Goal: Navigation & Orientation: Find specific page/section

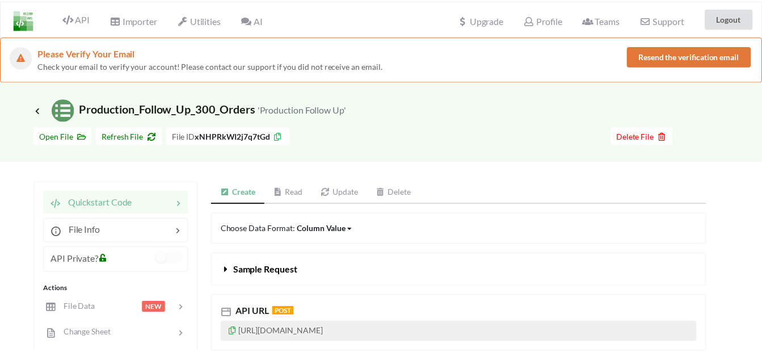
scroll to position [170, 0]
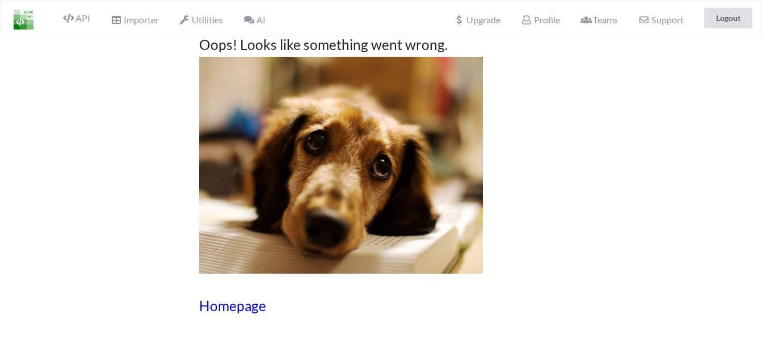
click at [230, 310] on h3 "Homepage" at bounding box center [381, 305] width 364 height 16
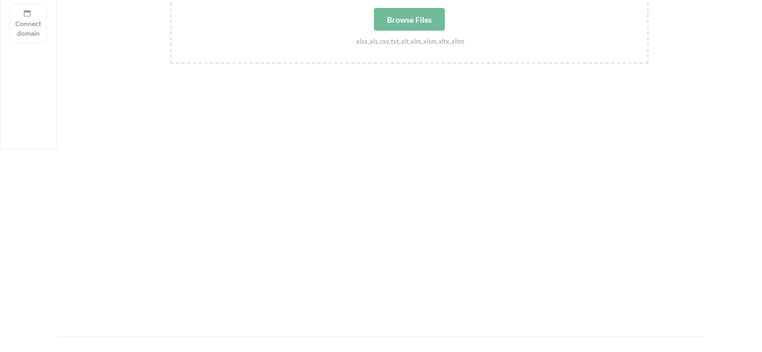
scroll to position [434, 0]
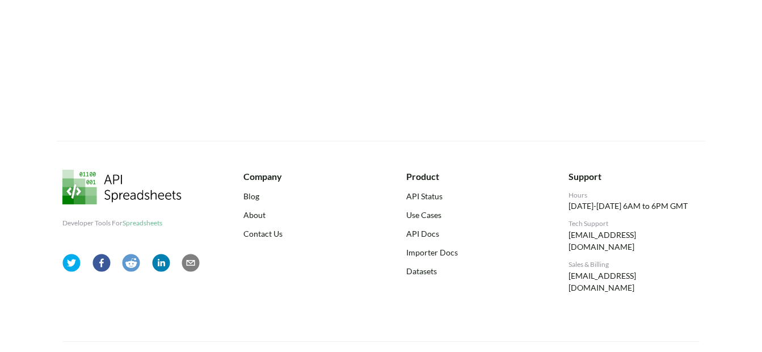
click at [682, 351] on link "Privacy Policy" at bounding box center [674, 357] width 51 height 10
